Goal: Task Accomplishment & Management: Manage account settings

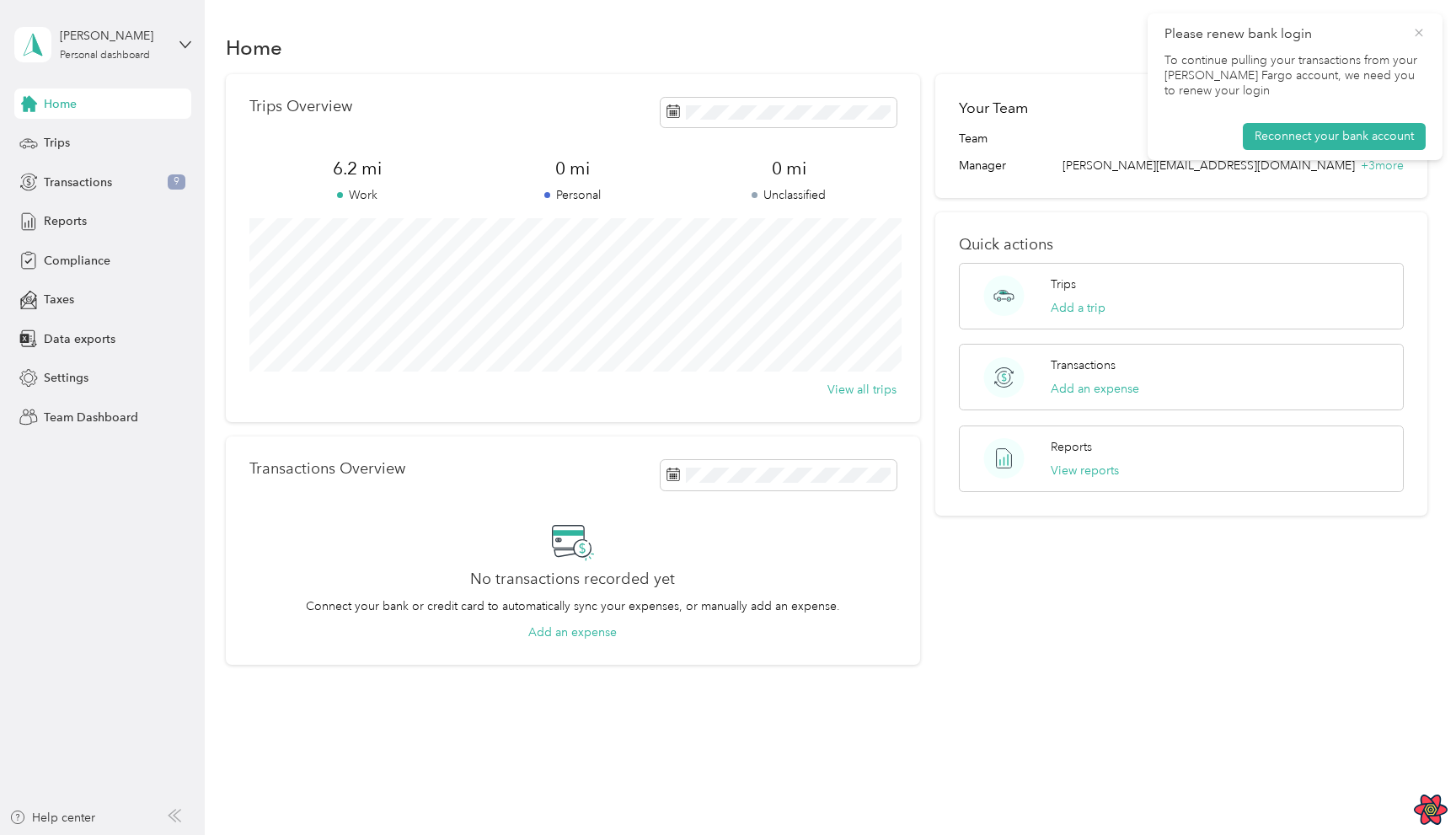
click at [1424, 35] on icon at bounding box center [1420, 33] width 14 height 15
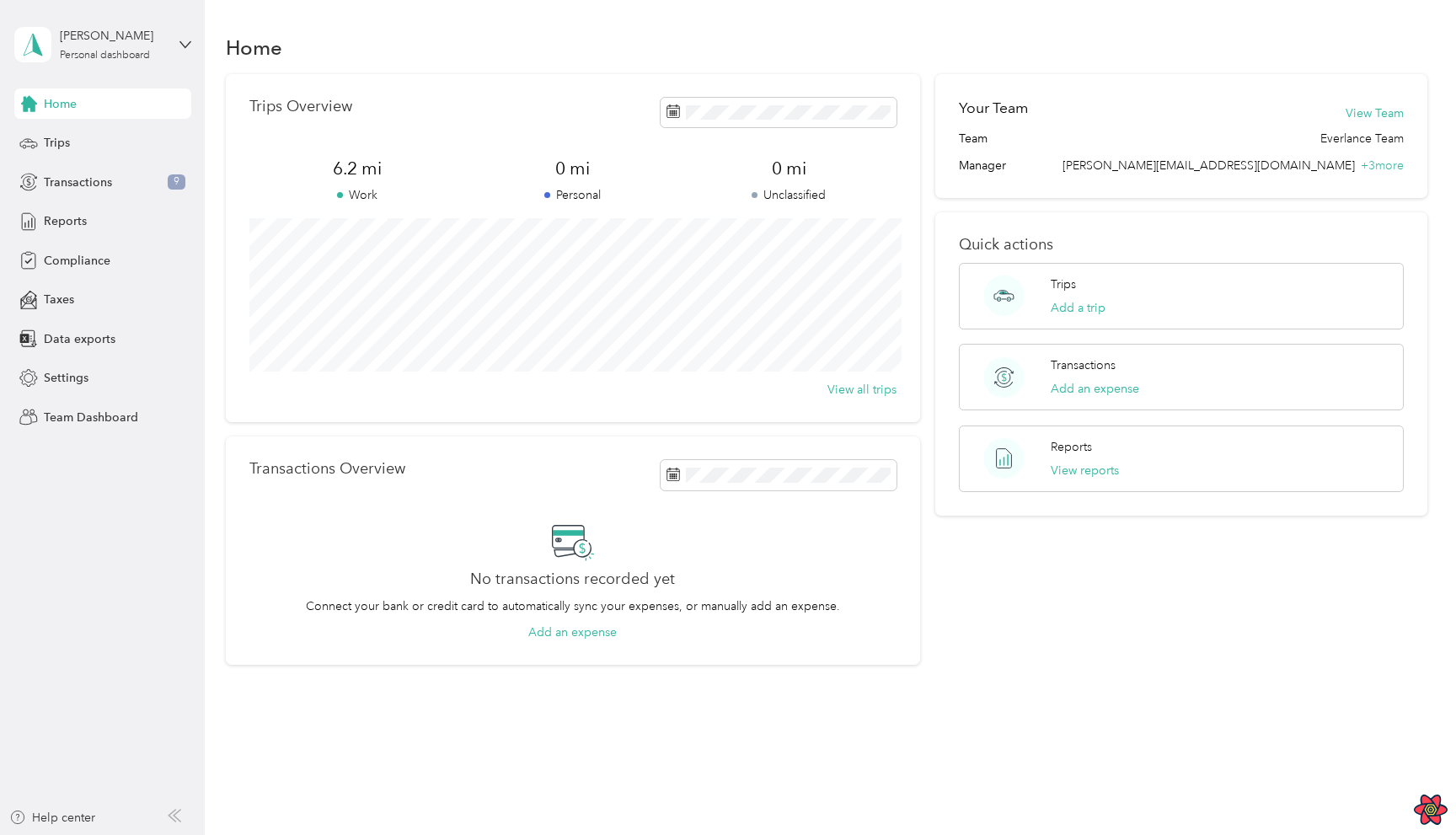
click at [1379, 42] on div "Home" at bounding box center [826, 47] width 1202 height 35
click at [160, 33] on div "[PERSON_NAME]" at bounding box center [112, 35] width 105 height 18
click at [107, 223] on div "Log out" at bounding box center [240, 215] width 427 height 30
